Goal: Transaction & Acquisition: Purchase product/service

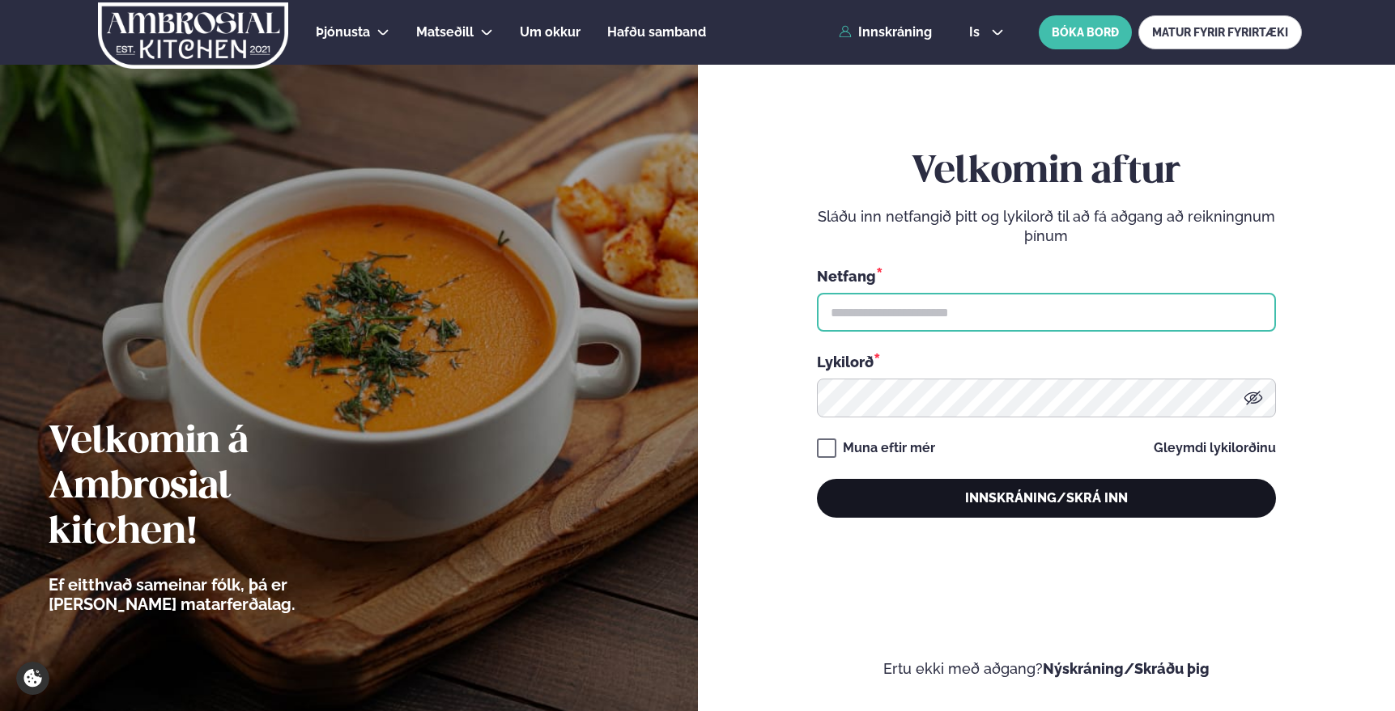
type input "**********"
click at [926, 494] on button "Innskráning/Skrá inn" at bounding box center [1046, 498] width 459 height 39
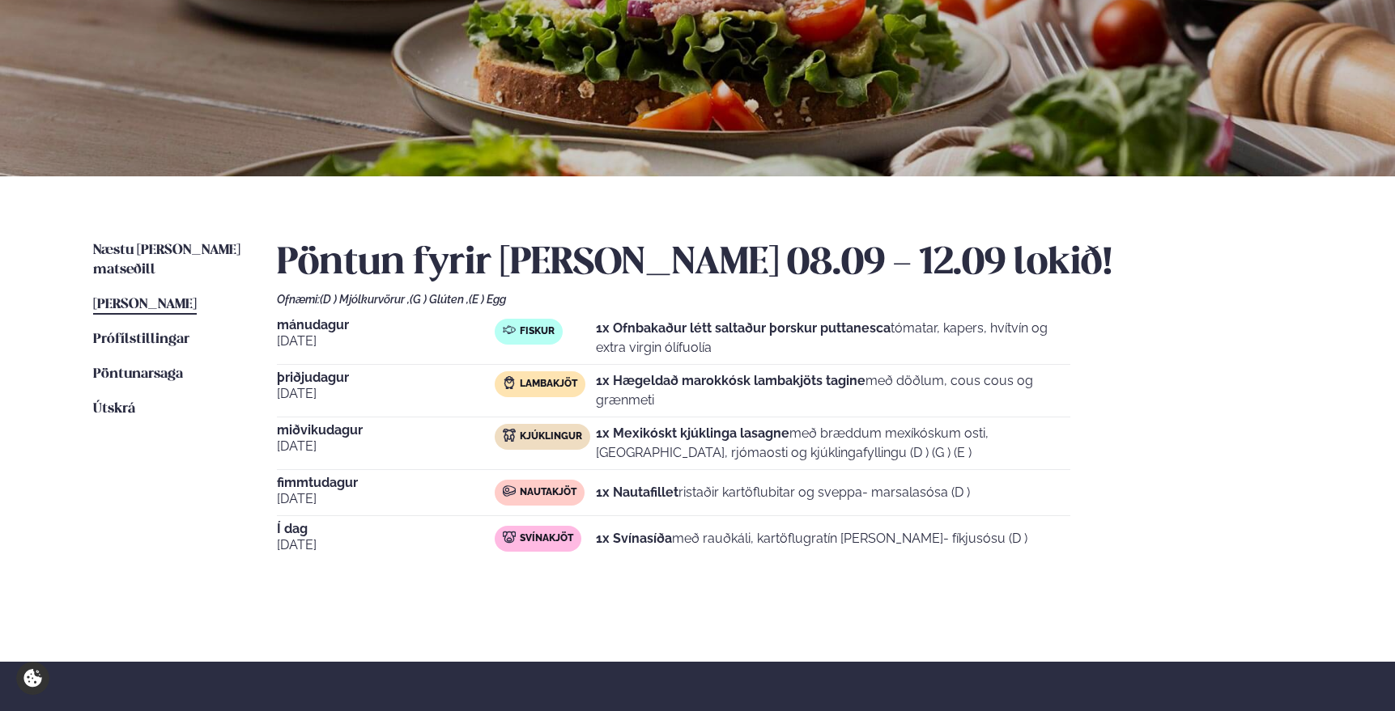
scroll to position [189, 0]
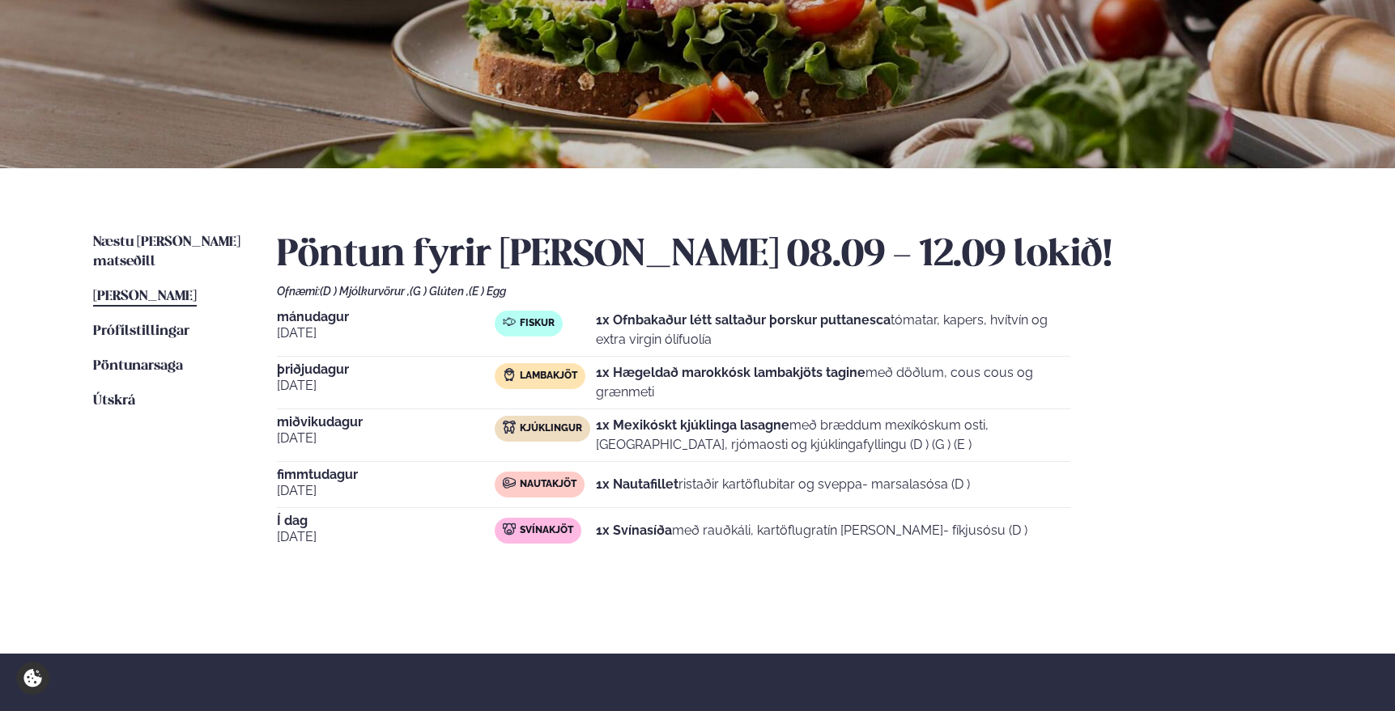
click at [642, 532] on strong "1x Svínasíða" at bounding box center [634, 530] width 76 height 15
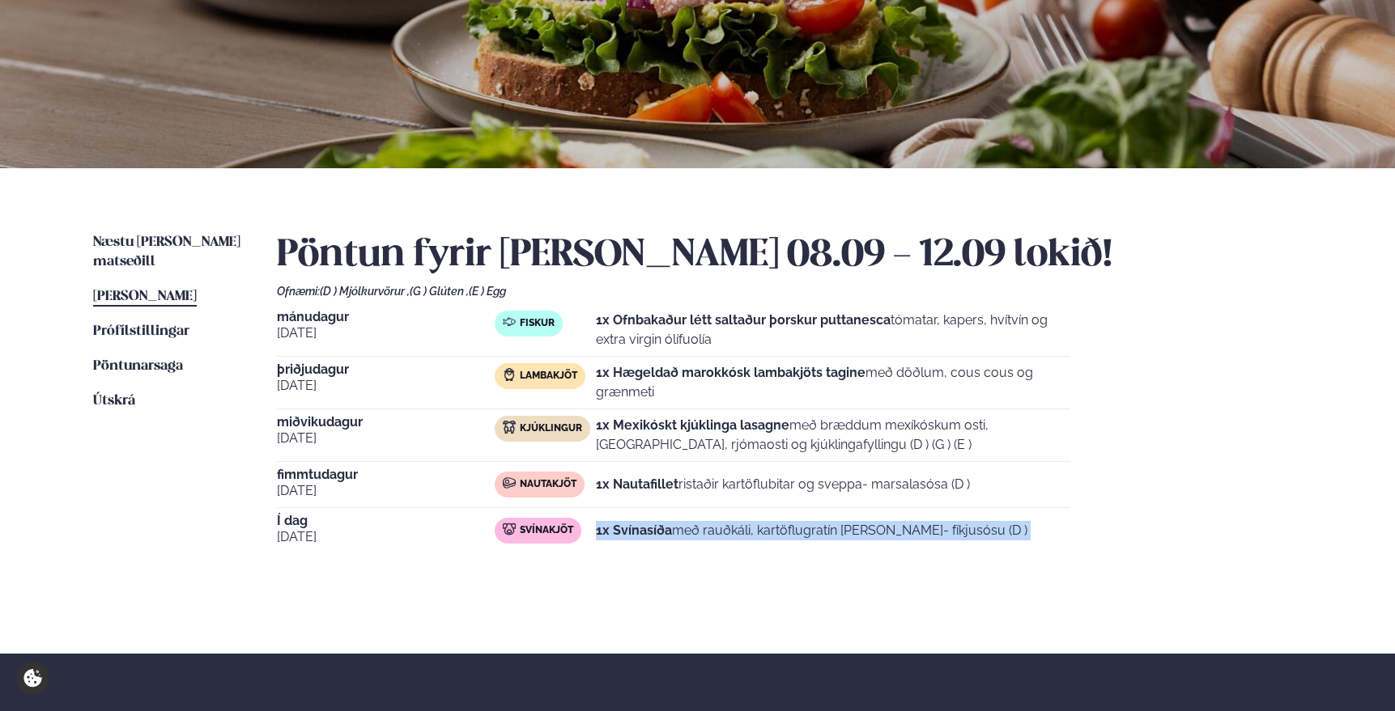
click at [642, 532] on strong "1x Svínasíða" at bounding box center [634, 530] width 76 height 15
click at [624, 555] on div "Pöntun fyrir [PERSON_NAME] 08.09 - 12.09 lokið! Ofnæmi: (D ) Mjólkurvörur , (G …" at bounding box center [789, 408] width 1025 height 350
